Goal: Find specific page/section

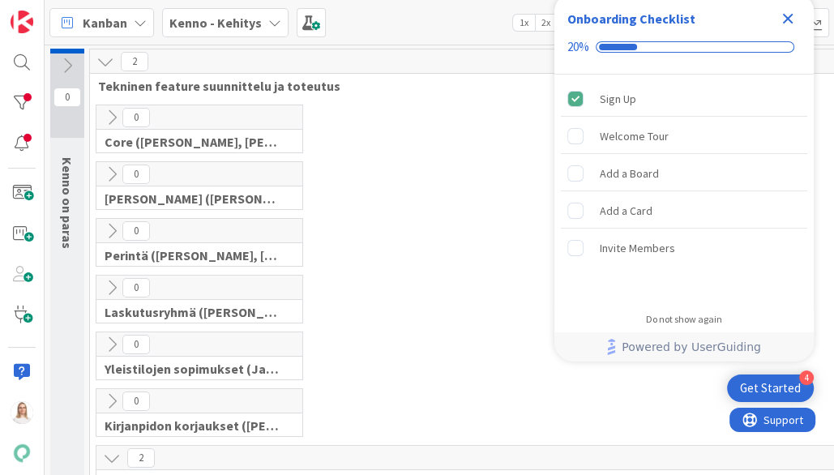
click at [787, 22] on icon "Close Checklist" at bounding box center [787, 18] width 19 height 19
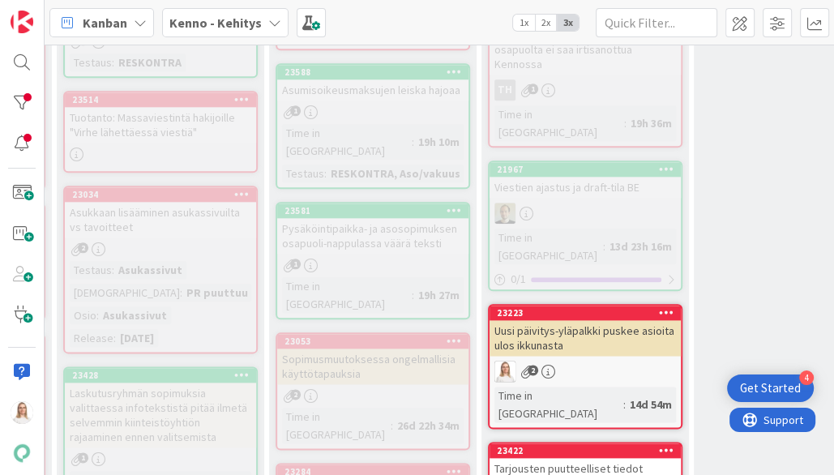
scroll to position [1281, 258]
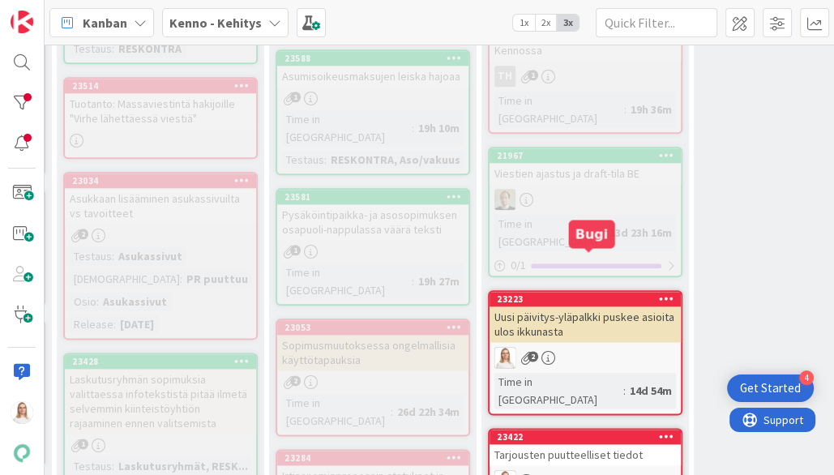
click at [552, 428] on div "23422" at bounding box center [589, 436] width 184 height 11
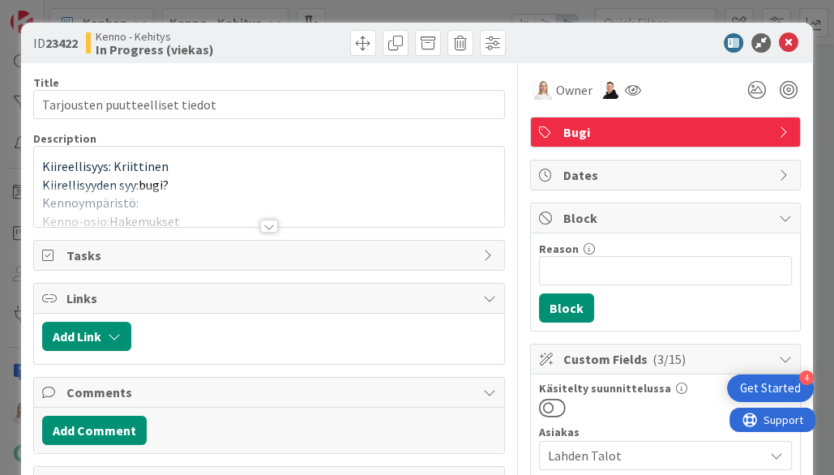
drag, startPoint x: 47, startPoint y: 43, endPoint x: 101, endPoint y: 43, distance: 54.3
click at [101, 43] on div "ID 23422 Kenno - Kehitys In Progress (viekas)" at bounding box center [149, 43] width 232 height 26
click at [70, 45] on b "23422" at bounding box center [61, 43] width 32 height 16
drag, startPoint x: 45, startPoint y: 42, endPoint x: 79, endPoint y: 43, distance: 34.0
click at [78, 43] on span "ID 23422" at bounding box center [55, 42] width 45 height 19
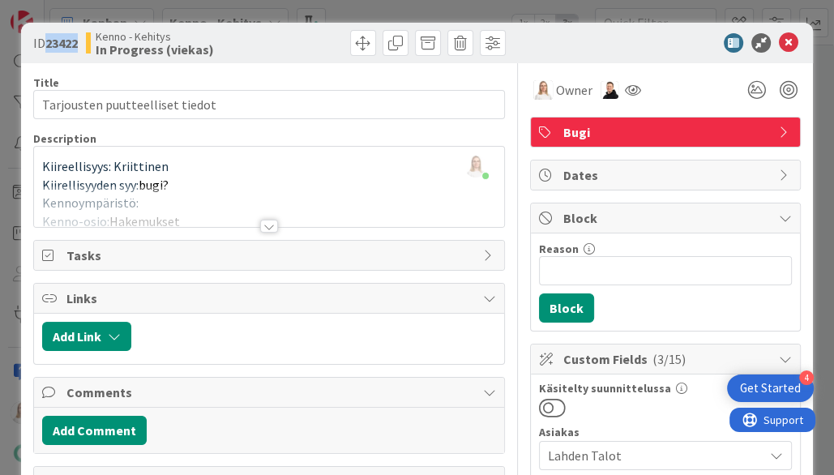
copy span "23422"
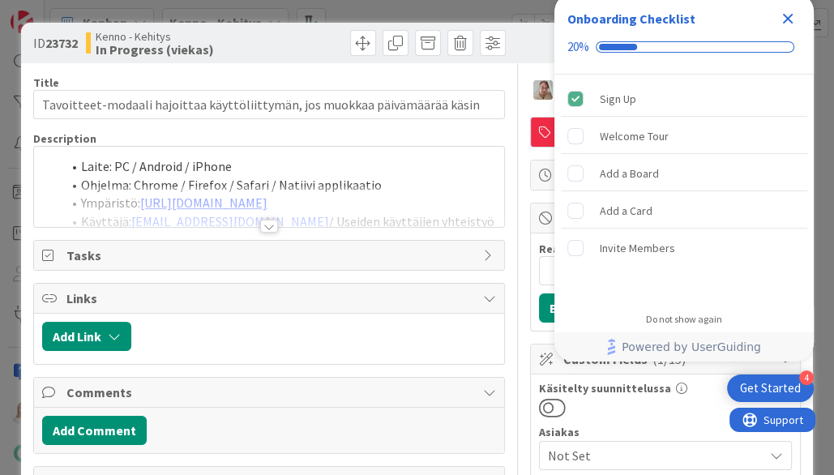
click at [790, 18] on icon "Close Checklist" at bounding box center [787, 18] width 19 height 19
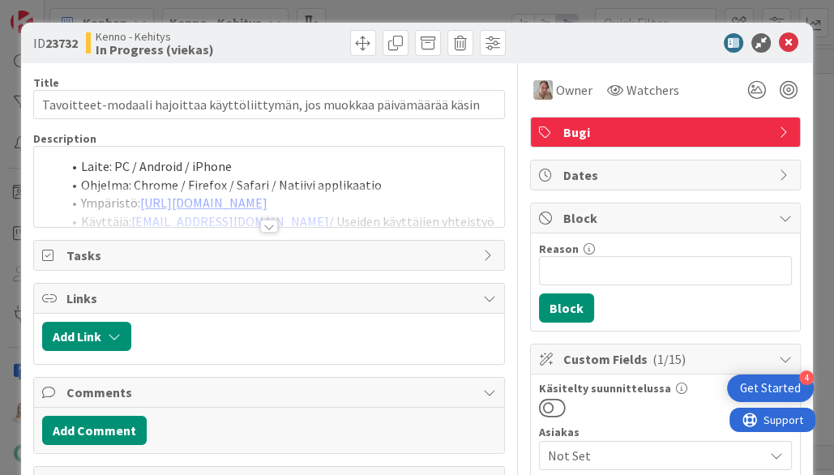
click at [269, 228] on div at bounding box center [269, 226] width 18 height 13
